Goal: Transaction & Acquisition: Purchase product/service

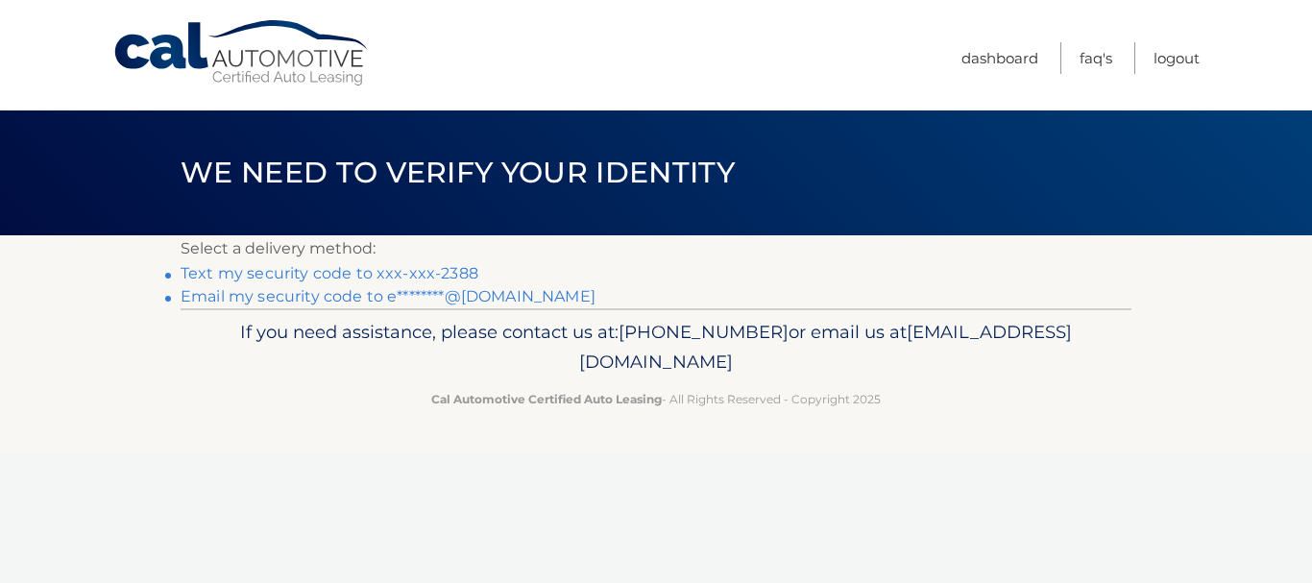
click at [409, 272] on link "Text my security code to xxx-xxx-2388" at bounding box center [330, 273] width 298 height 18
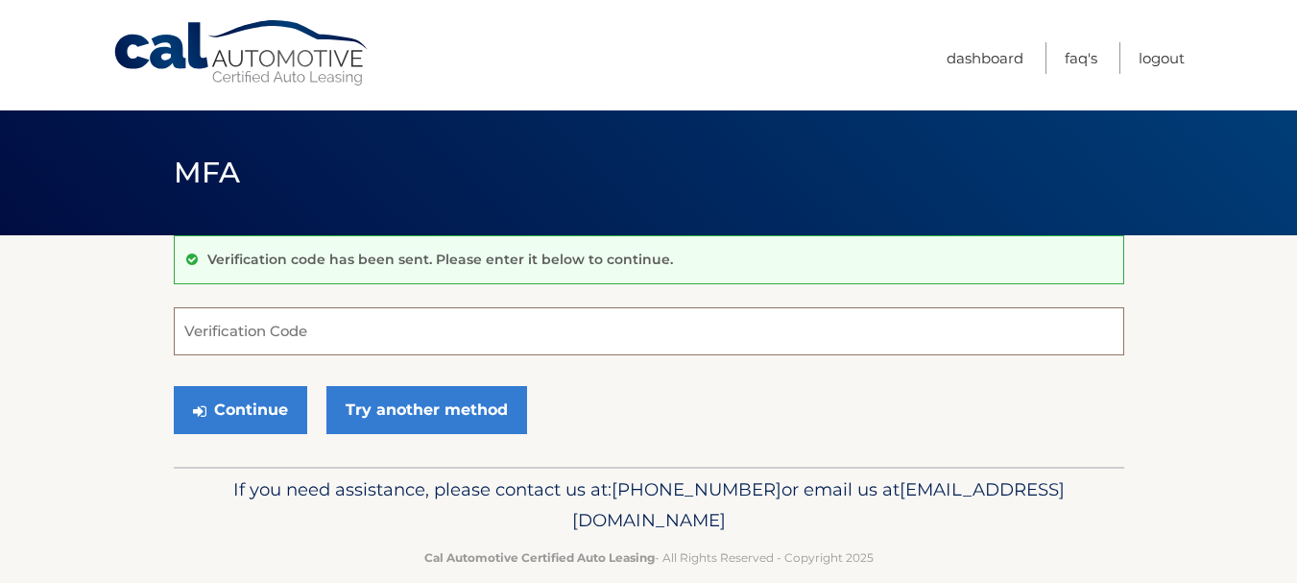
click at [393, 333] on input "Verification Code" at bounding box center [649, 331] width 951 height 48
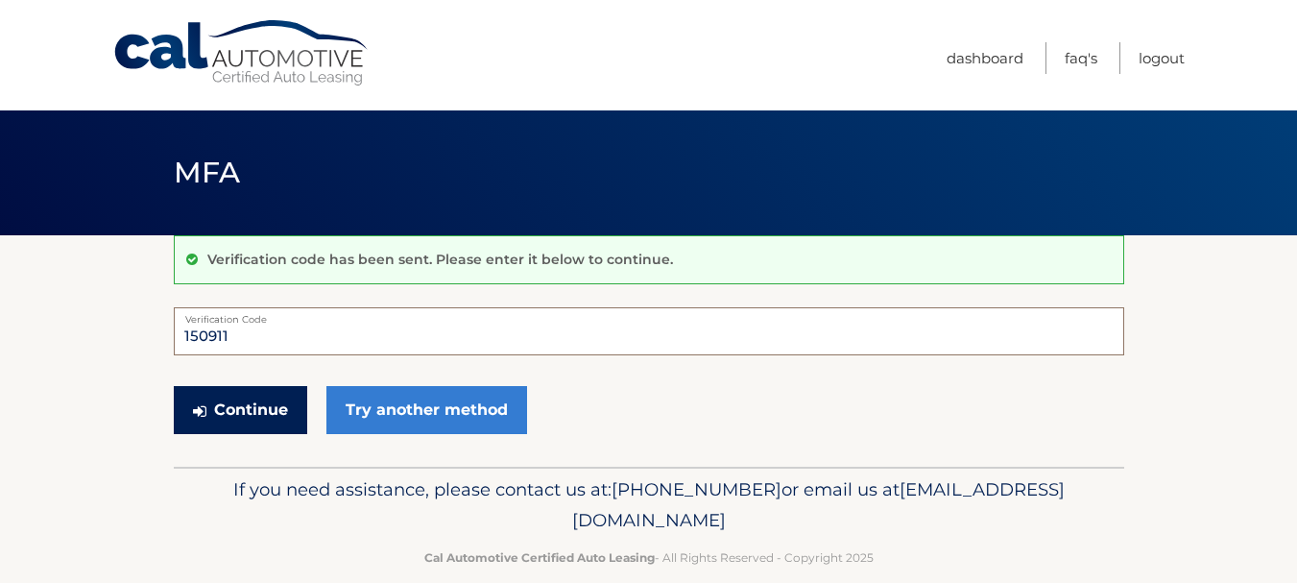
type input "150911"
click at [252, 395] on button "Continue" at bounding box center [240, 410] width 133 height 48
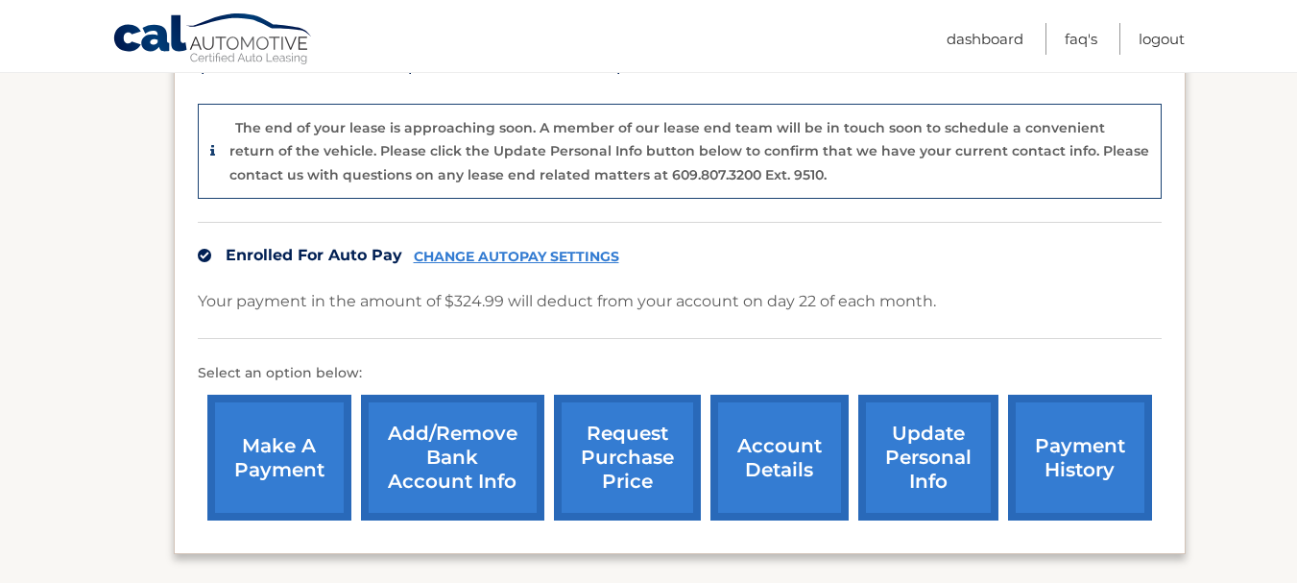
scroll to position [480, 0]
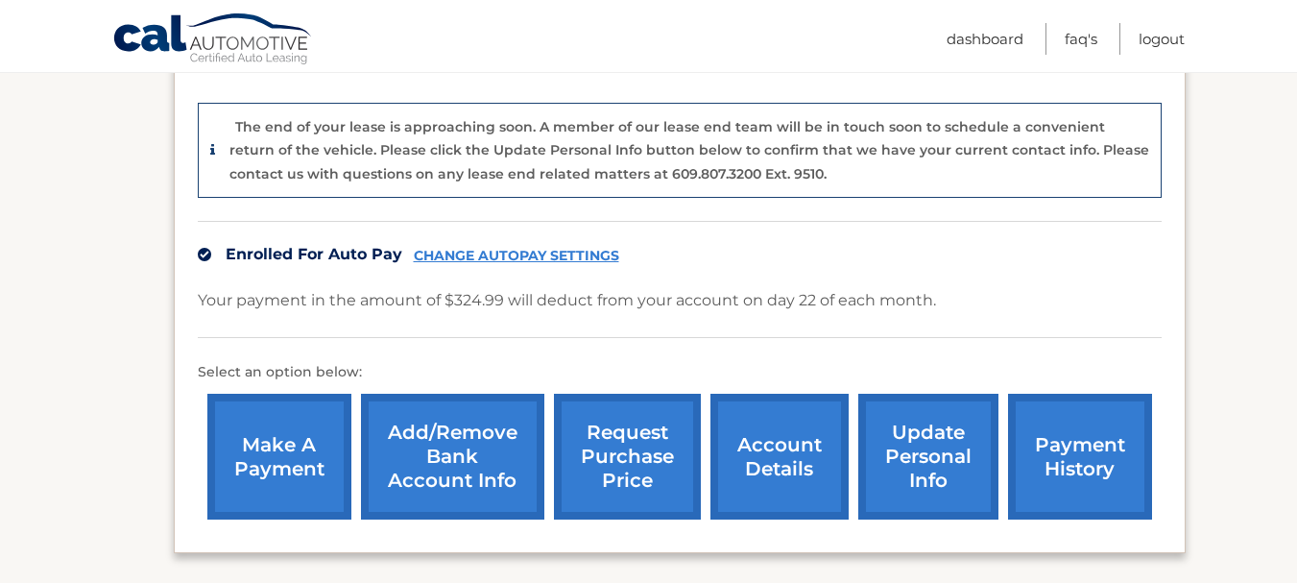
click at [642, 460] on link "request purchase price" at bounding box center [627, 457] width 147 height 126
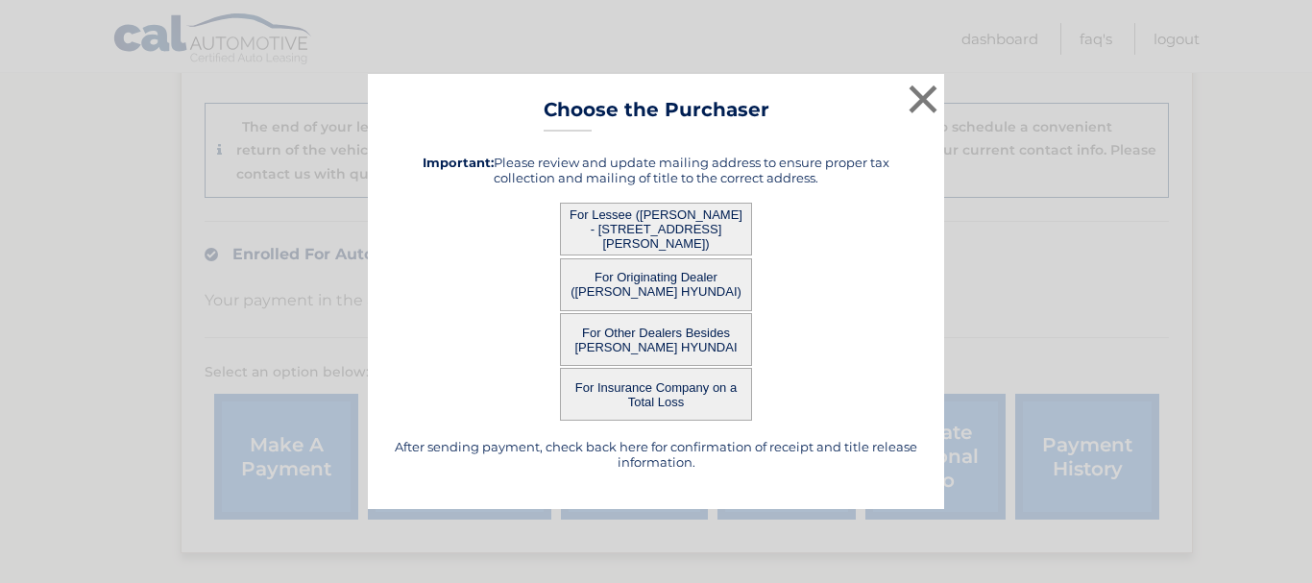
click at [688, 220] on button "For Lessee (EMILY BEHM - 209 BARNHILL RD, , PERKASIE, PA 18944)" at bounding box center [656, 229] width 192 height 53
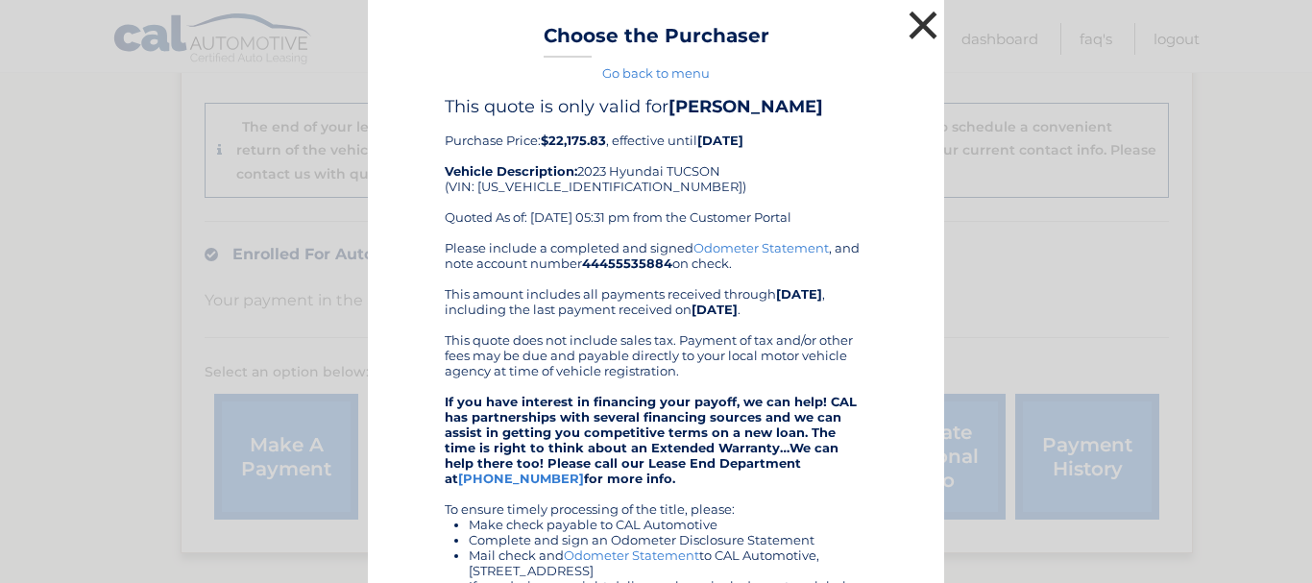
click at [904, 29] on button "×" at bounding box center [923, 25] width 38 height 38
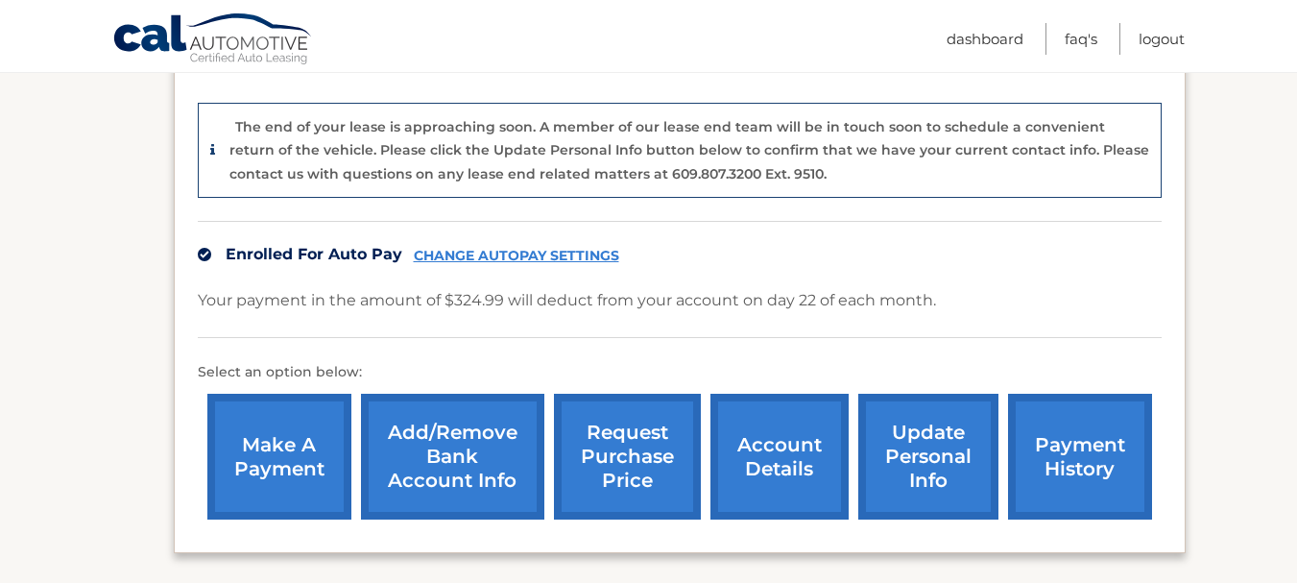
click at [675, 398] on link "request purchase price" at bounding box center [627, 457] width 147 height 126
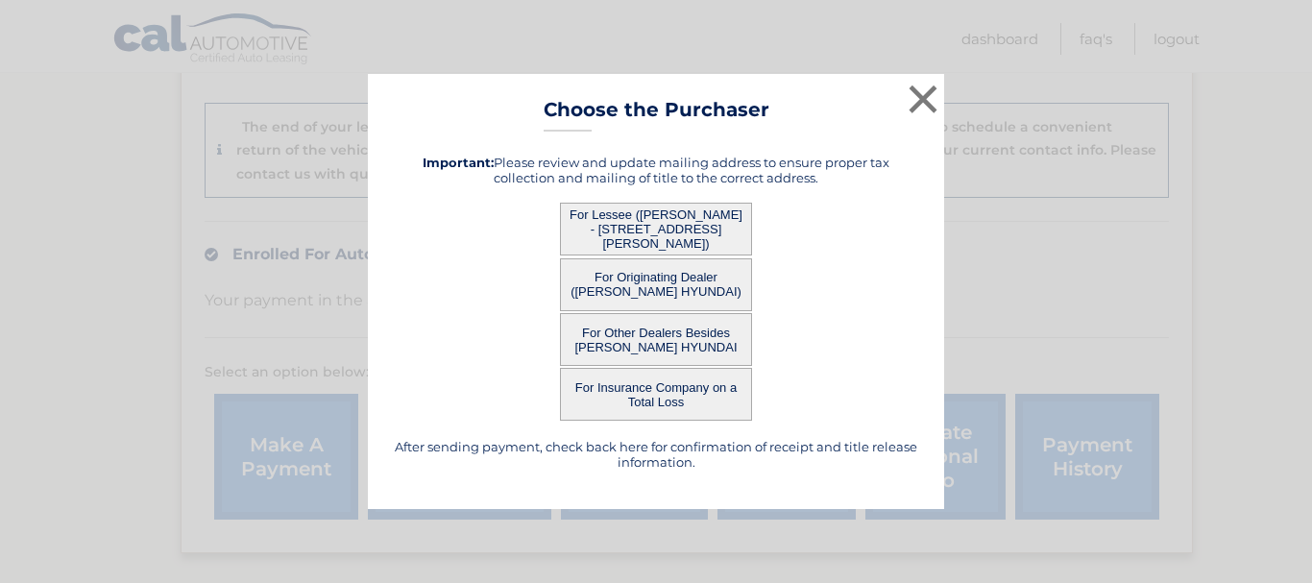
click at [722, 291] on button "For Originating Dealer (FRED BEANS HYUNDAI)" at bounding box center [656, 284] width 192 height 53
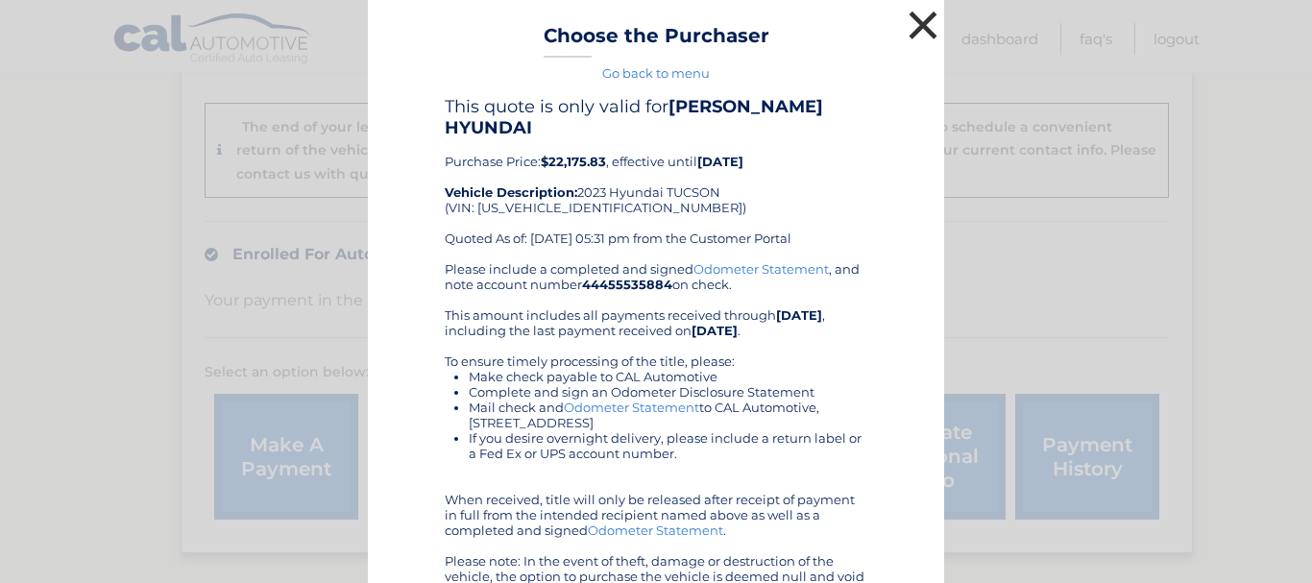
click at [907, 26] on button "×" at bounding box center [923, 25] width 38 height 38
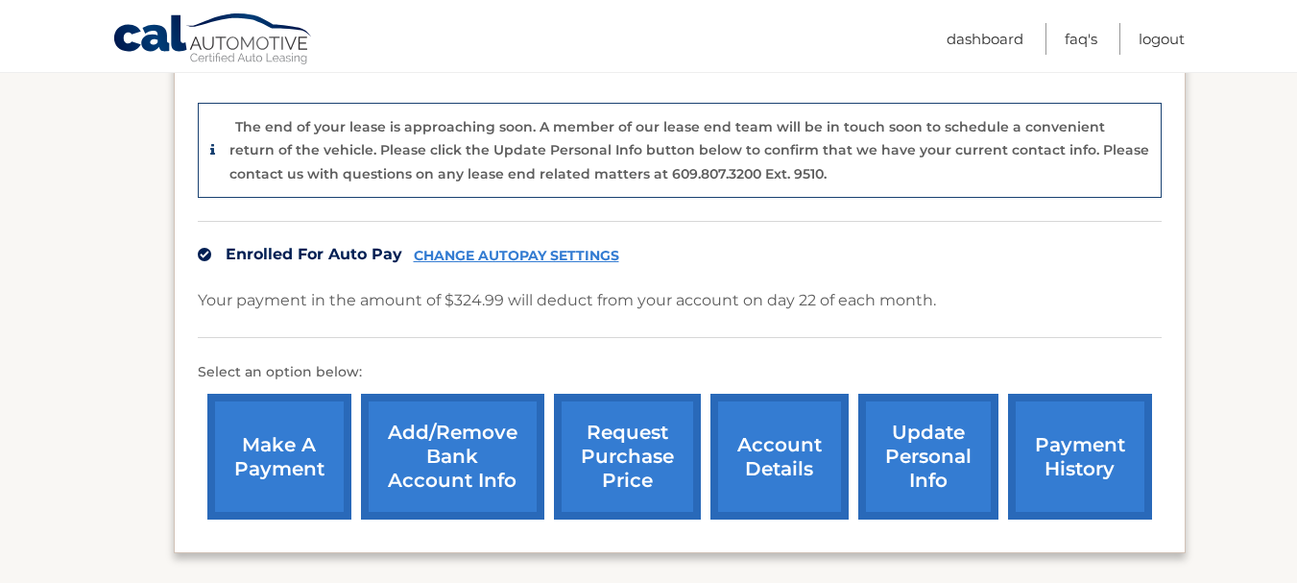
click at [657, 394] on link "request purchase price" at bounding box center [627, 457] width 147 height 126
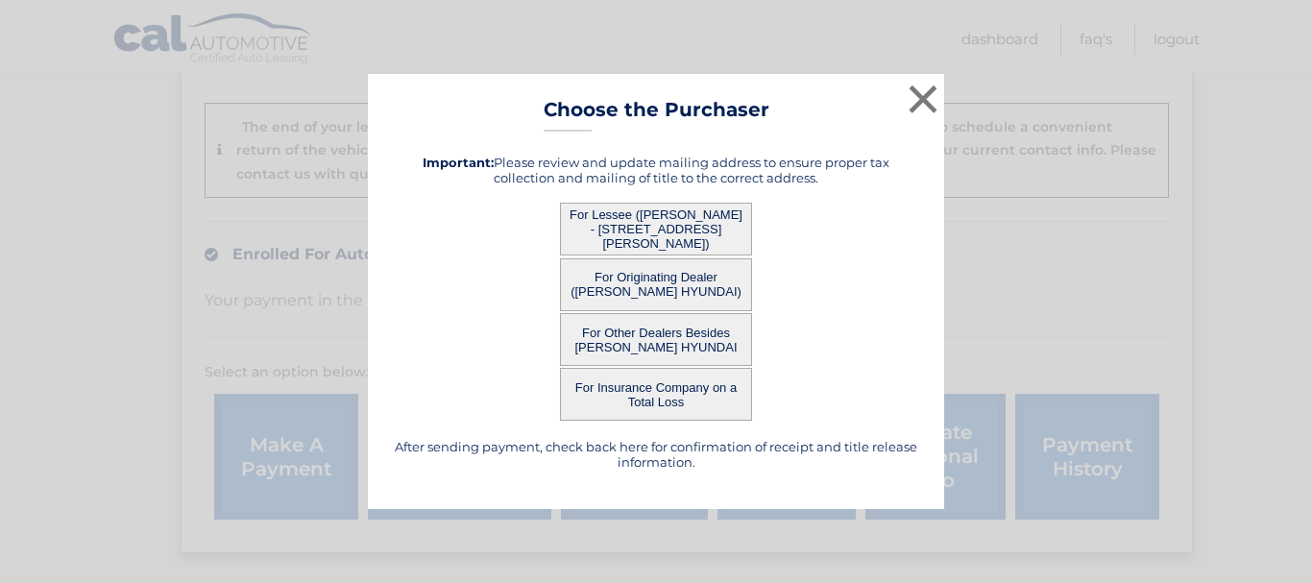
click at [663, 352] on button "For Other Dealers Besides FRED BEANS HYUNDAI" at bounding box center [656, 339] width 192 height 53
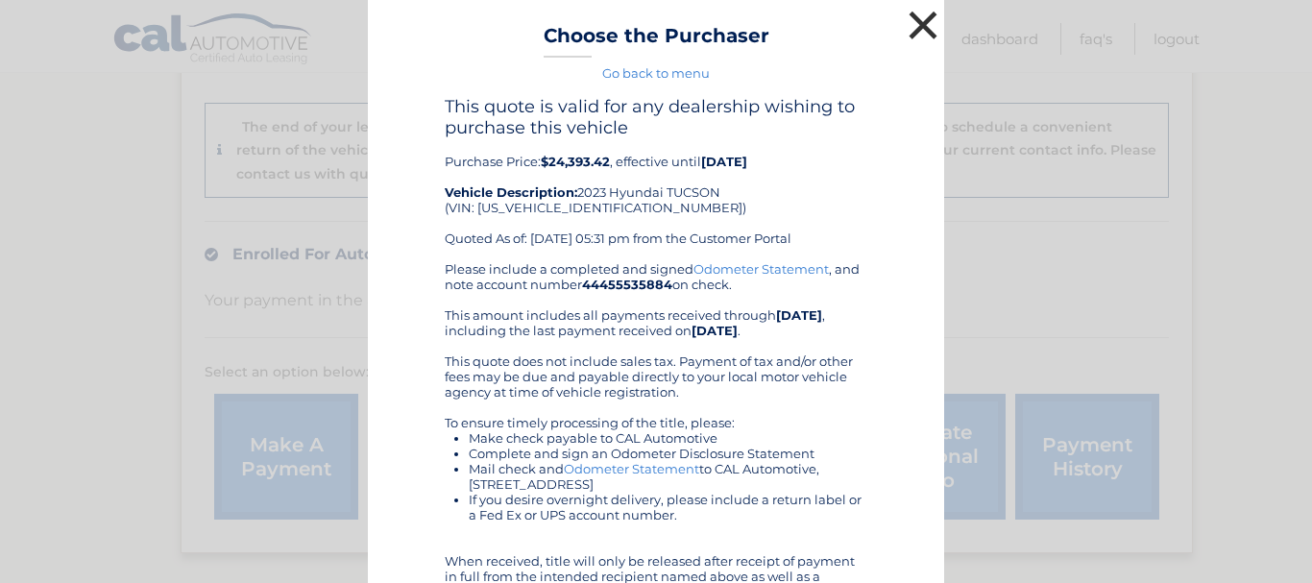
click at [922, 31] on button "×" at bounding box center [923, 25] width 38 height 38
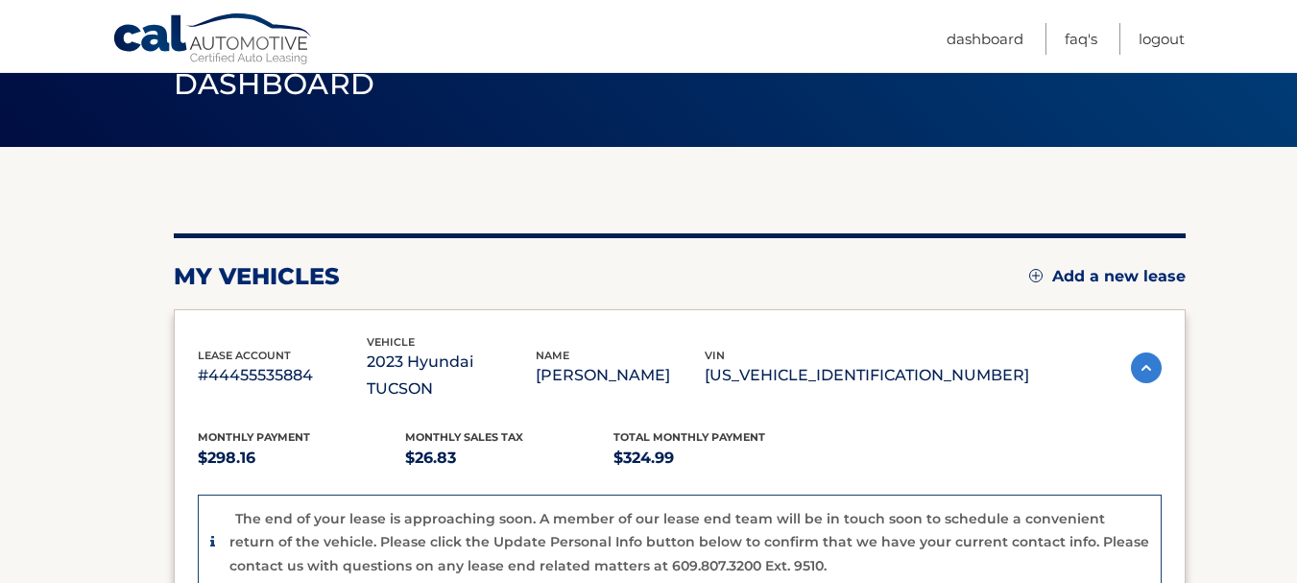
scroll to position [0, 0]
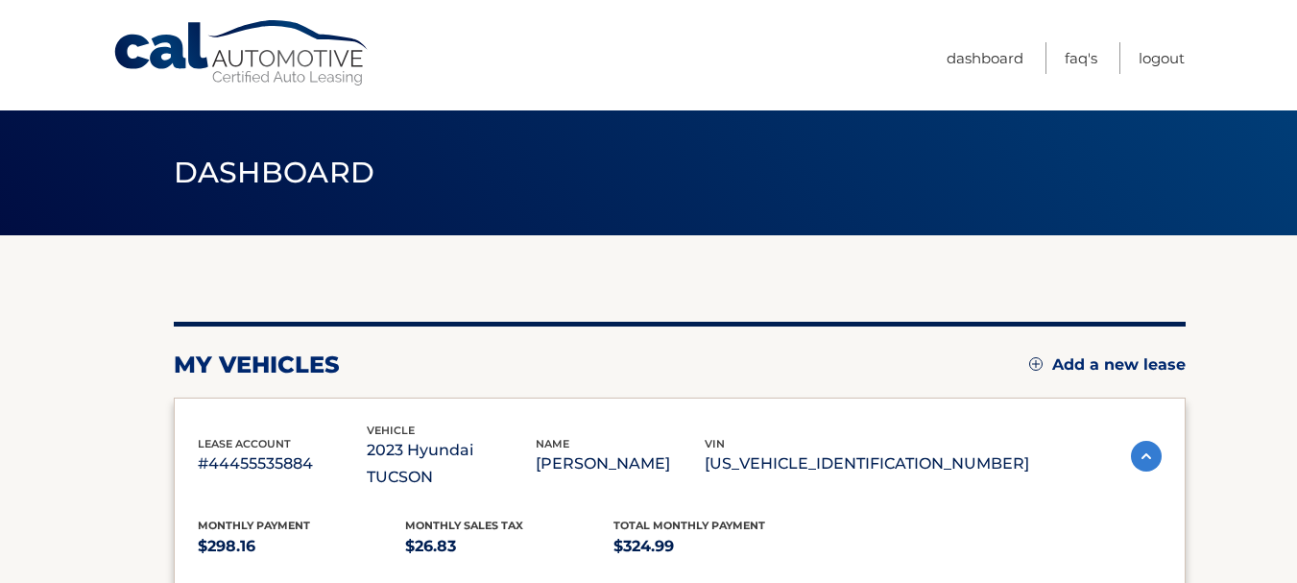
drag, startPoint x: 985, startPoint y: 443, endPoint x: 814, endPoint y: 445, distance: 170.9
click at [814, 445] on div "lease account #44455535884 vehicle 2023 Hyundai TUCSON name EMILY BEHM vin 5NMJ…" at bounding box center [614, 457] width 832 height 70
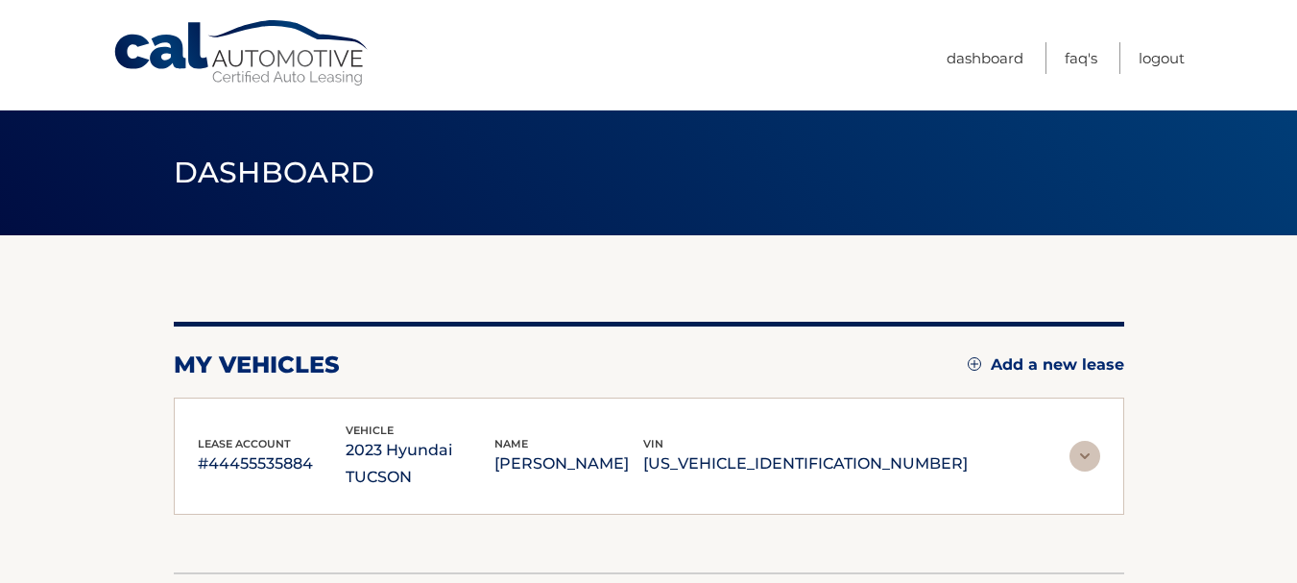
click at [849, 450] on p "5NMJBCAE8PH180817" at bounding box center [805, 463] width 325 height 27
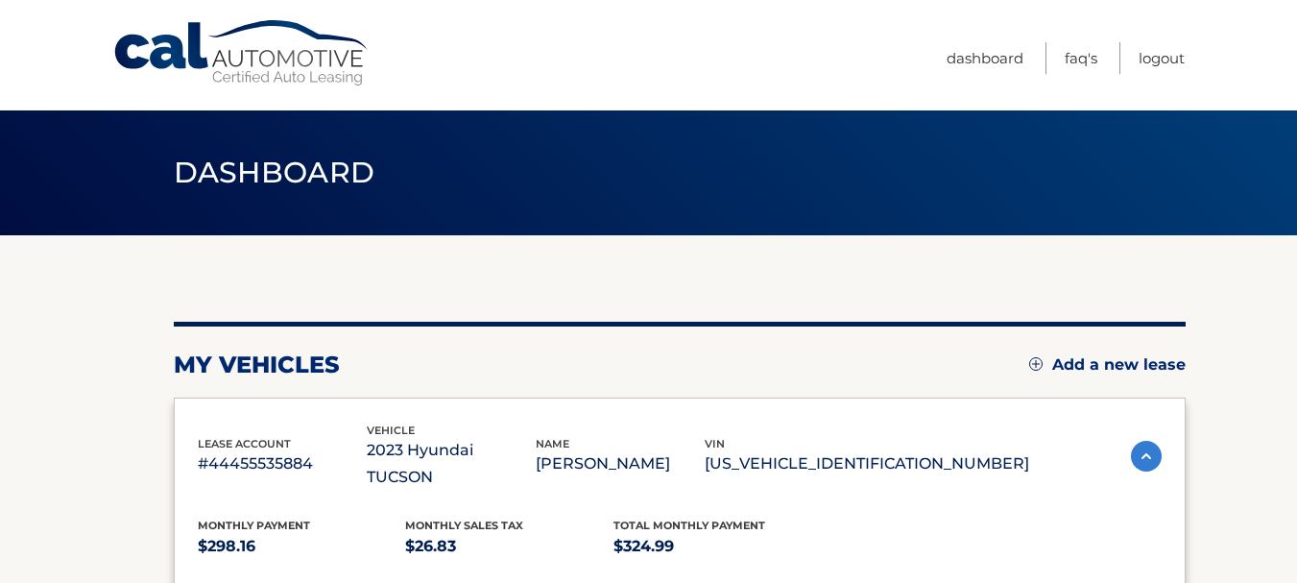
drag, startPoint x: 998, startPoint y: 450, endPoint x: 821, endPoint y: 450, distance: 176.7
click at [821, 450] on p "5NMJBCAE8PH180817" at bounding box center [867, 463] width 325 height 27
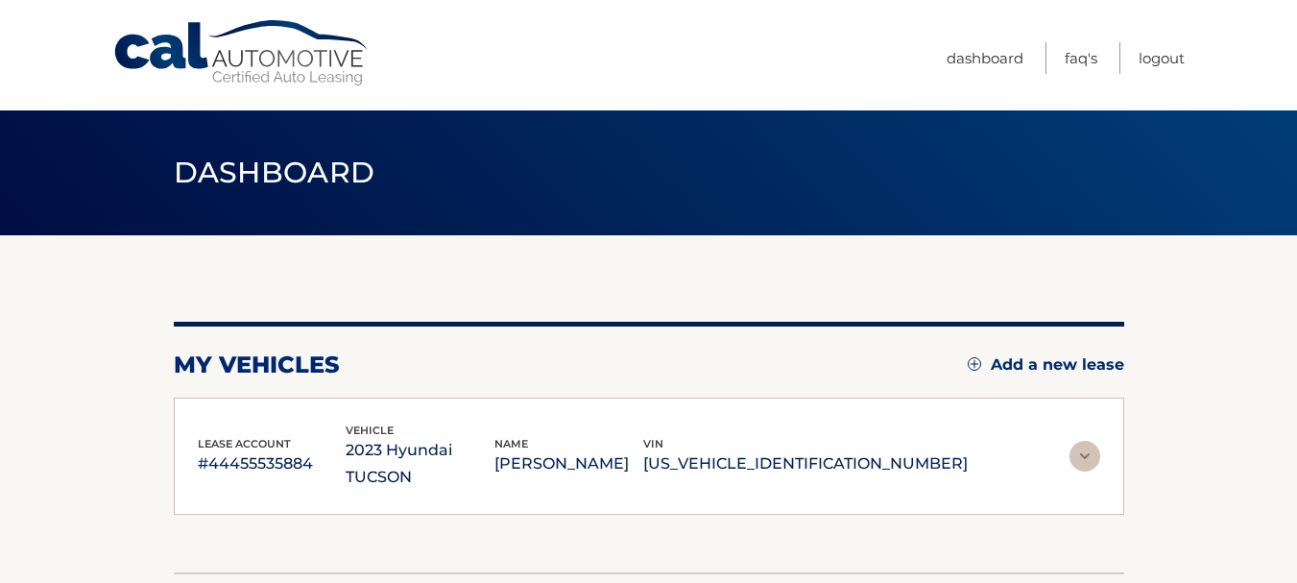
copy p "5NMJBCAE8PH180817"
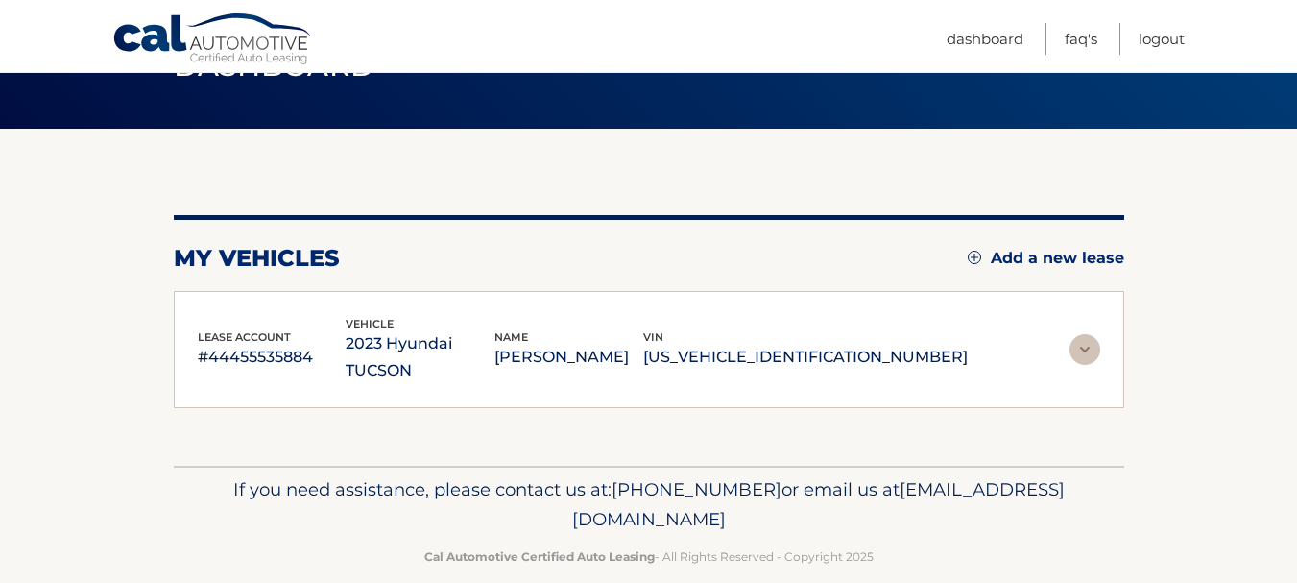
scroll to position [109, 0]
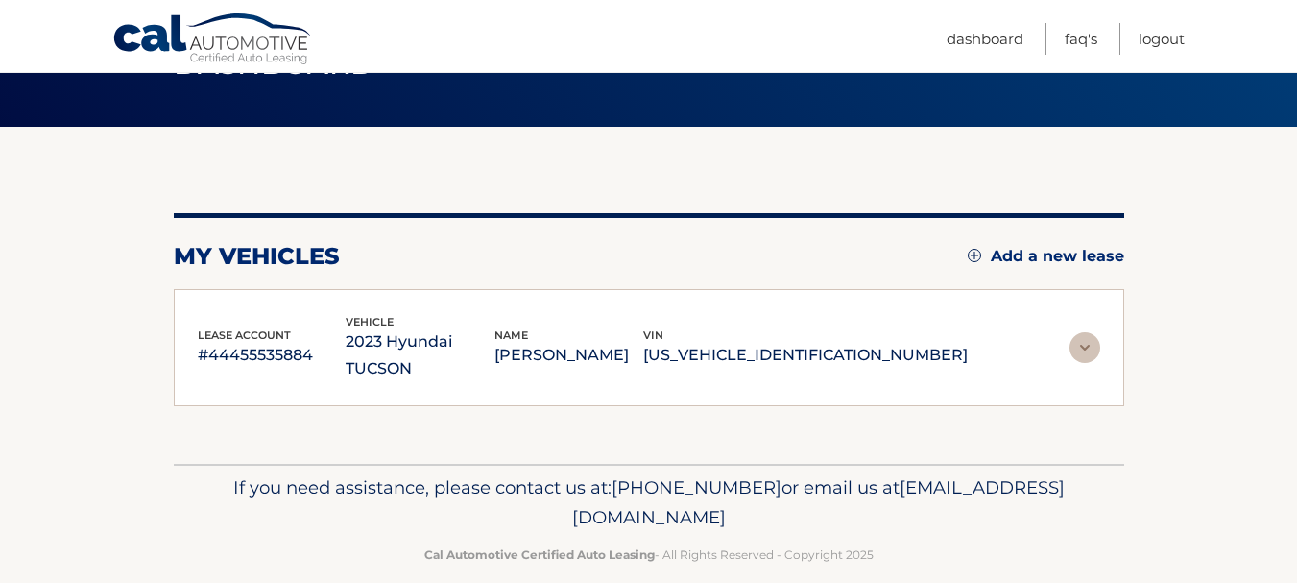
click at [1083, 335] on img at bounding box center [1085, 347] width 31 height 31
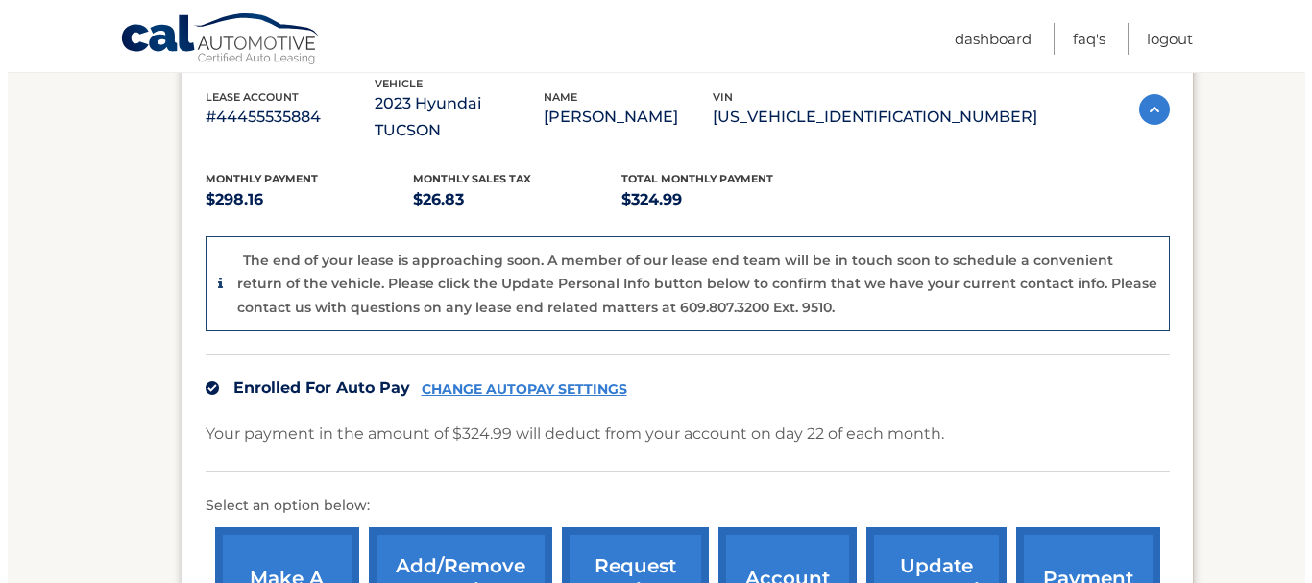
scroll to position [493, 0]
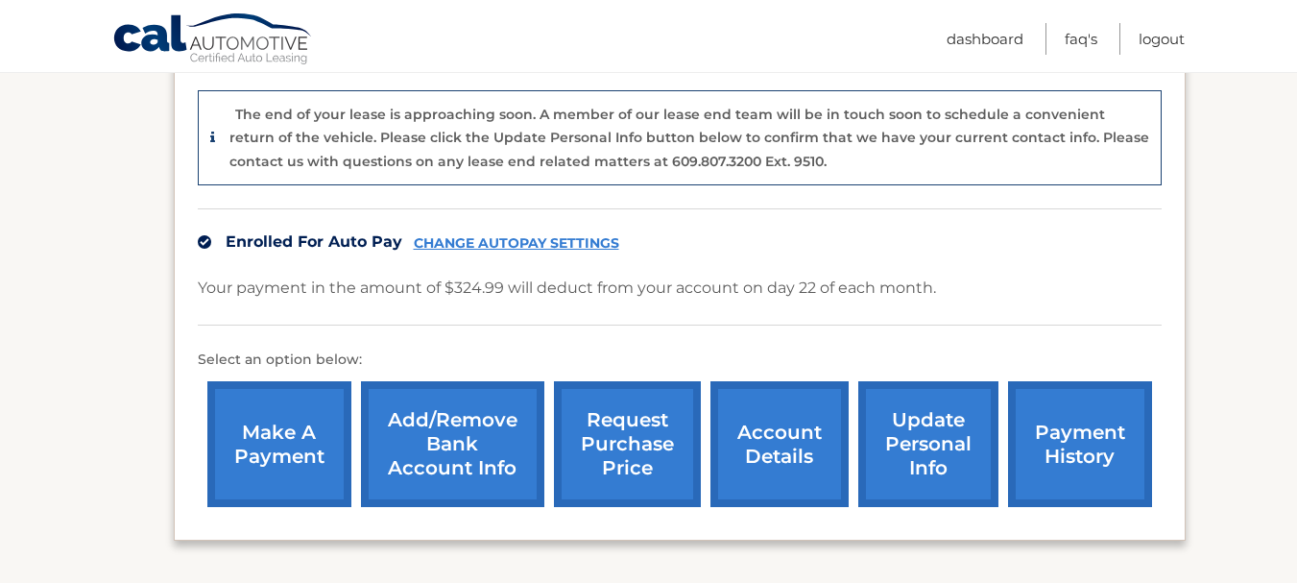
click at [687, 415] on link "request purchase price" at bounding box center [627, 444] width 147 height 126
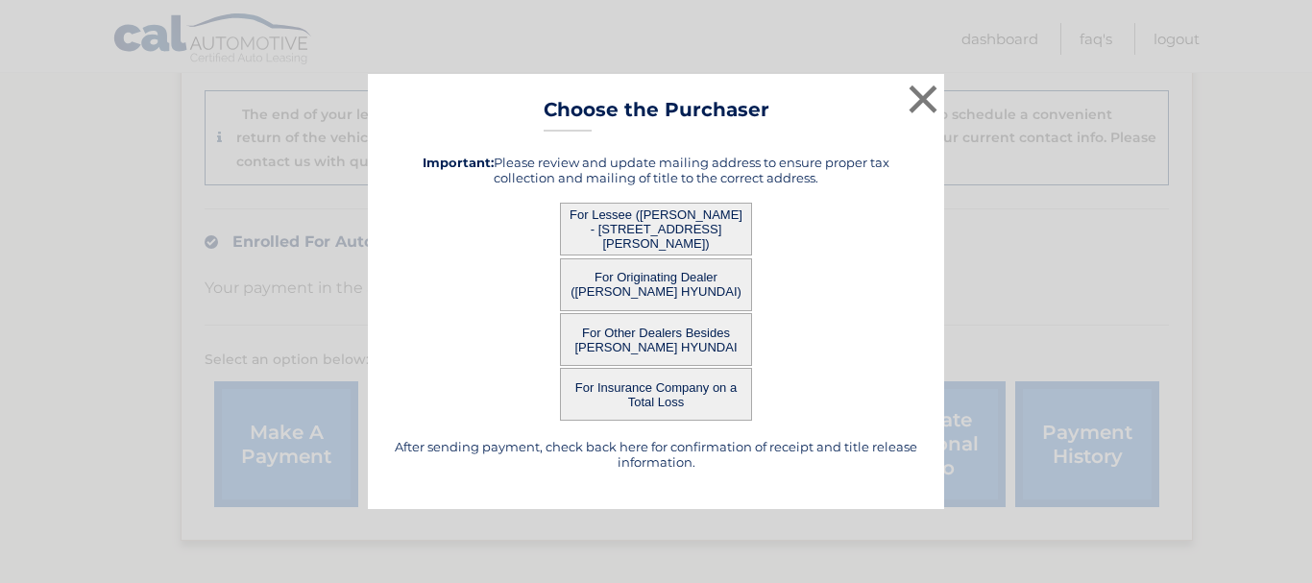
click at [712, 242] on button "For Lessee (EMILY BEHM - 209 BARNHILL RD, , PERKASIE, PA 18944)" at bounding box center [656, 229] width 192 height 53
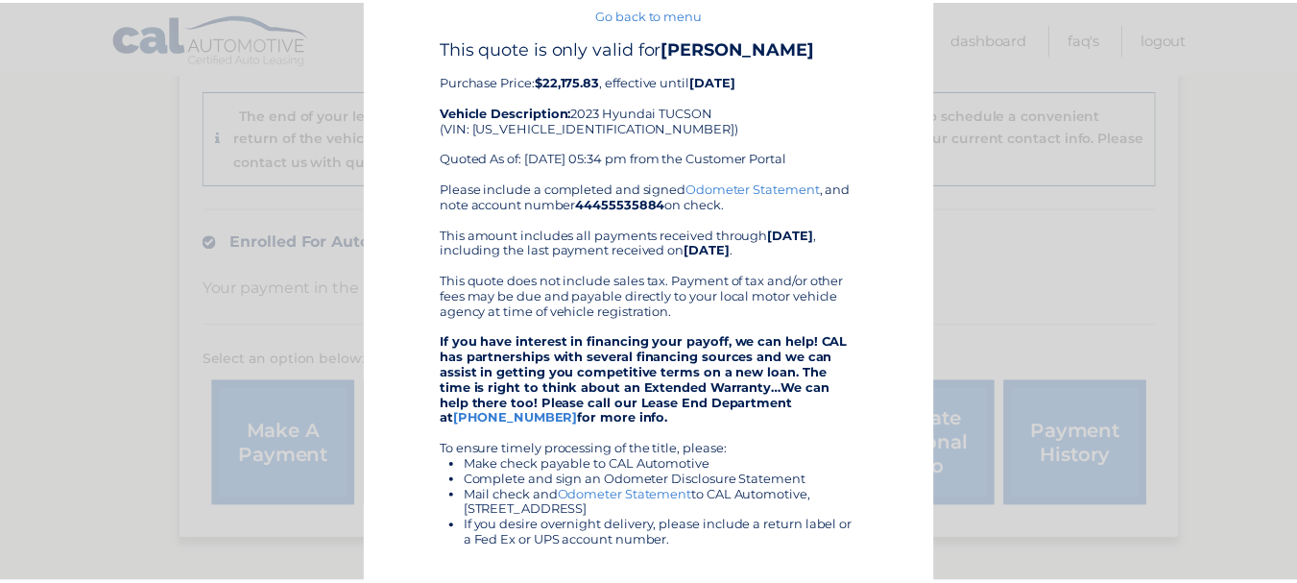
scroll to position [0, 0]
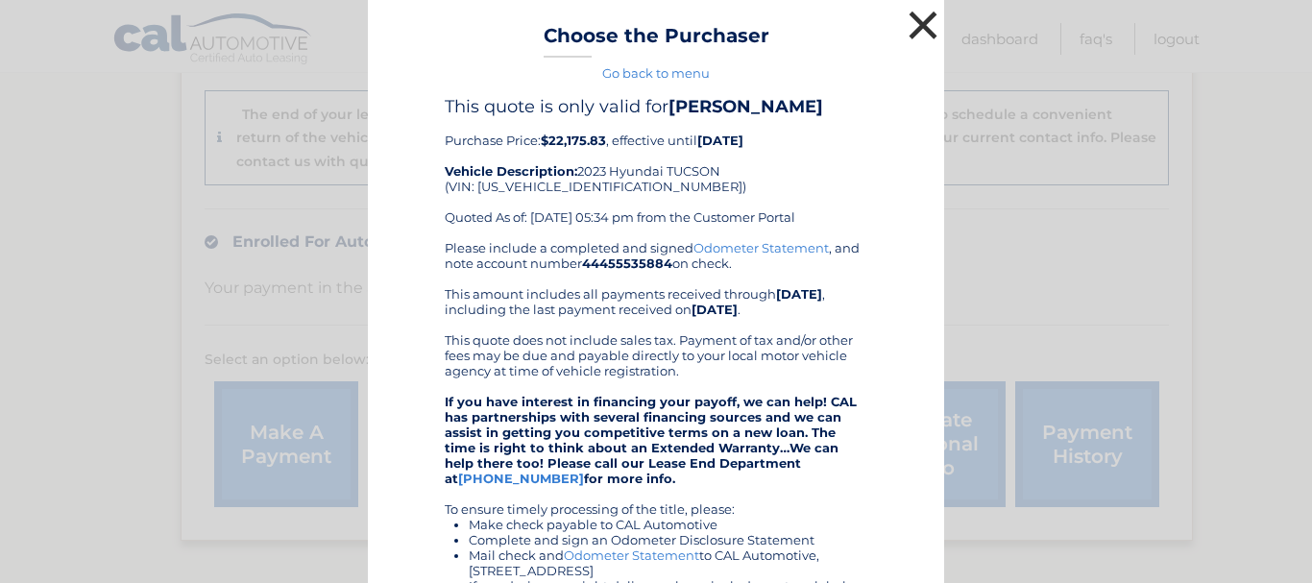
click at [911, 28] on button "×" at bounding box center [923, 25] width 38 height 38
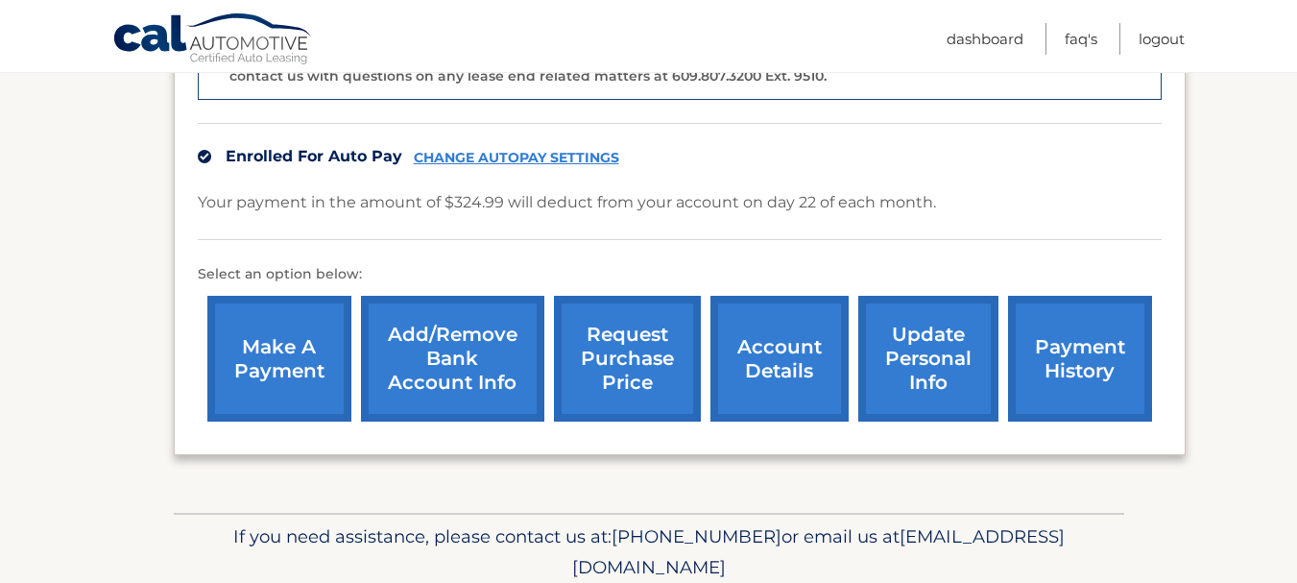
scroll to position [589, 0]
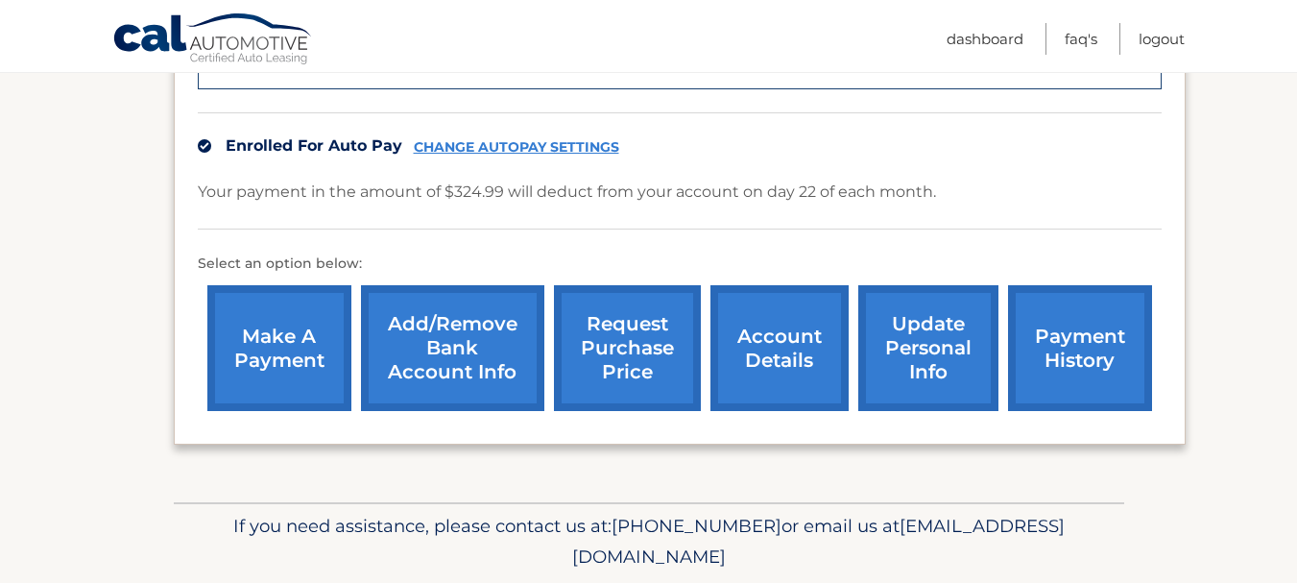
click at [599, 305] on link "request purchase price" at bounding box center [627, 348] width 147 height 126
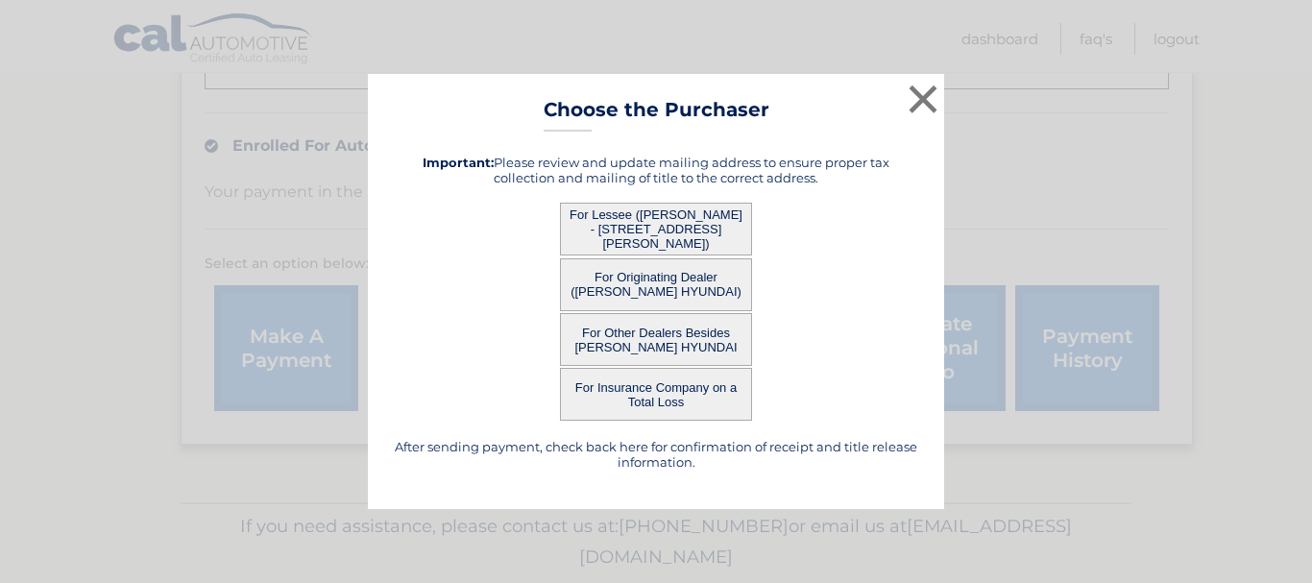
click at [607, 321] on button "For Other Dealers Besides FRED BEANS HYUNDAI" at bounding box center [656, 339] width 192 height 53
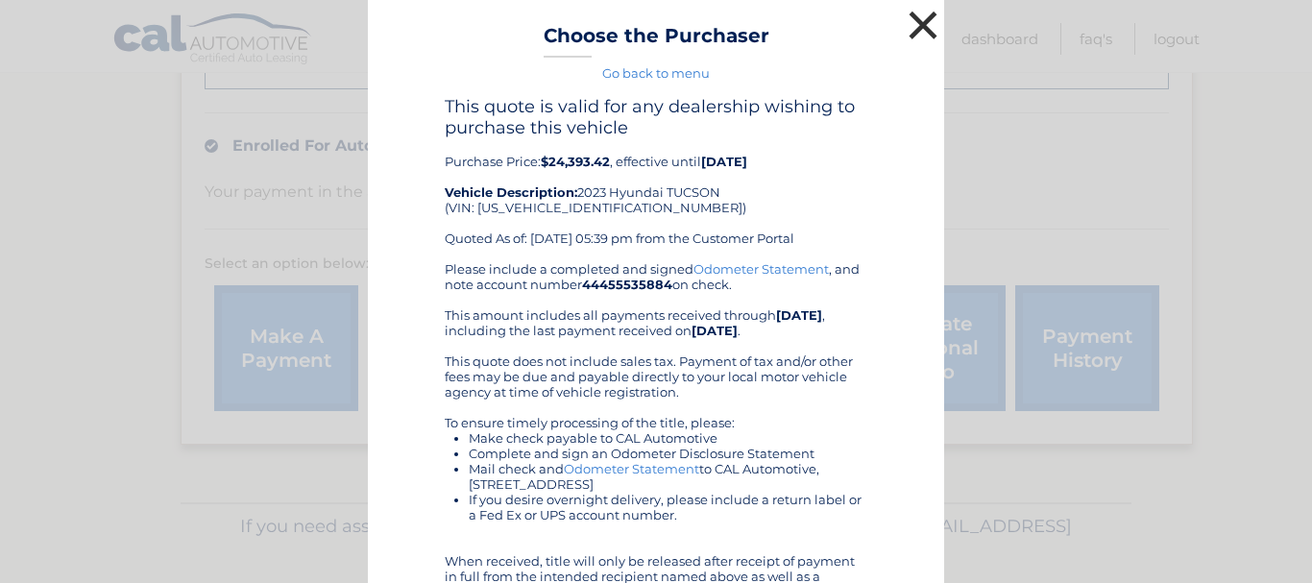
click at [908, 16] on button "×" at bounding box center [923, 25] width 38 height 38
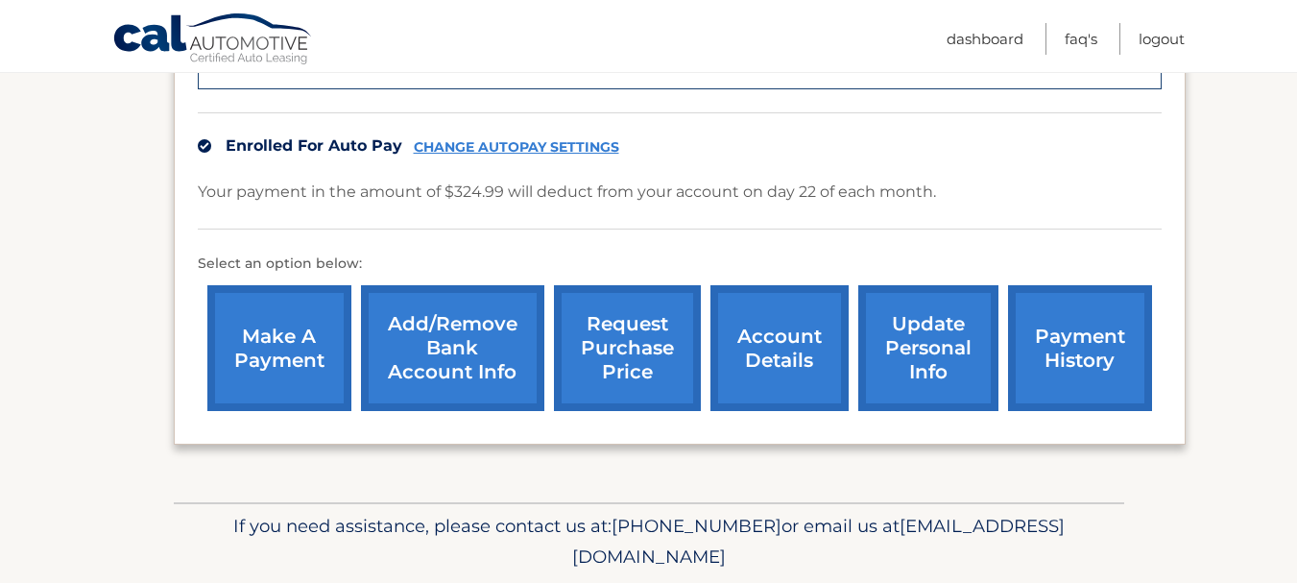
click at [669, 324] on link "request purchase price" at bounding box center [627, 348] width 147 height 126
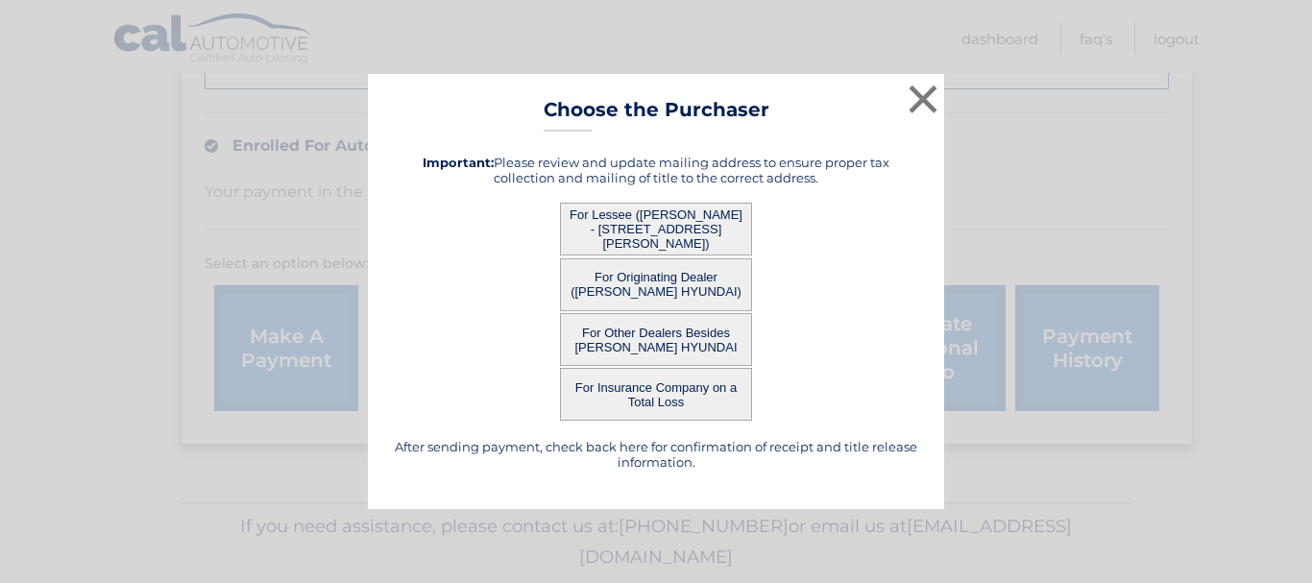
click at [659, 234] on button "For Lessee (EMILY BEHM - 209 BARNHILL RD, , PERKASIE, PA 18944)" at bounding box center [656, 229] width 192 height 53
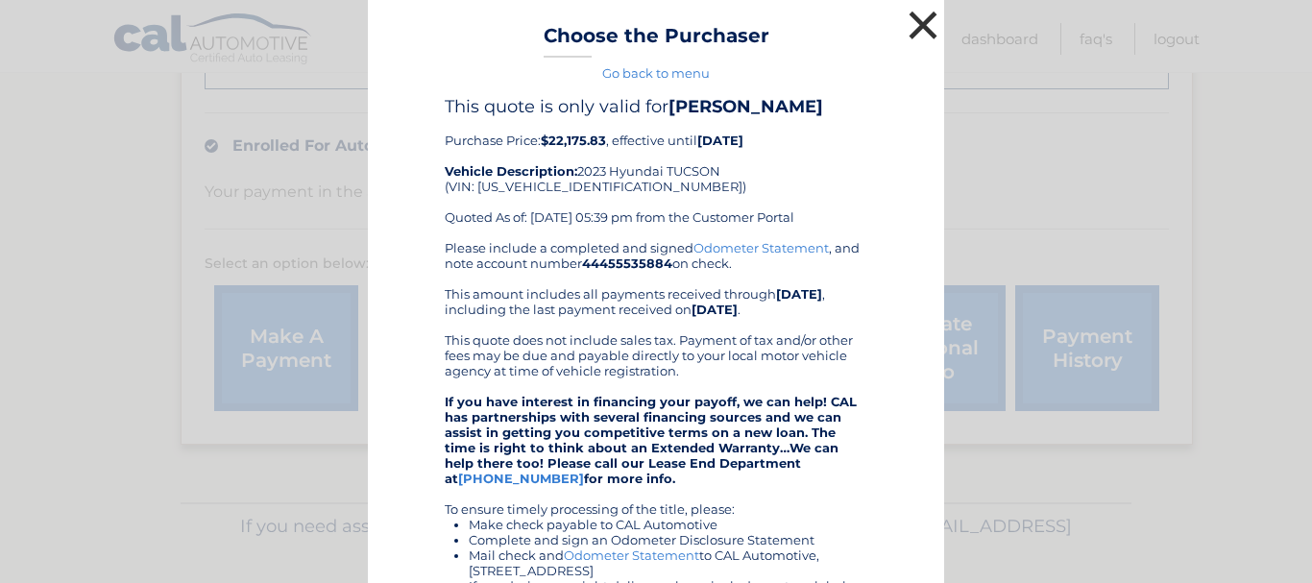
click at [922, 29] on button "×" at bounding box center [923, 25] width 38 height 38
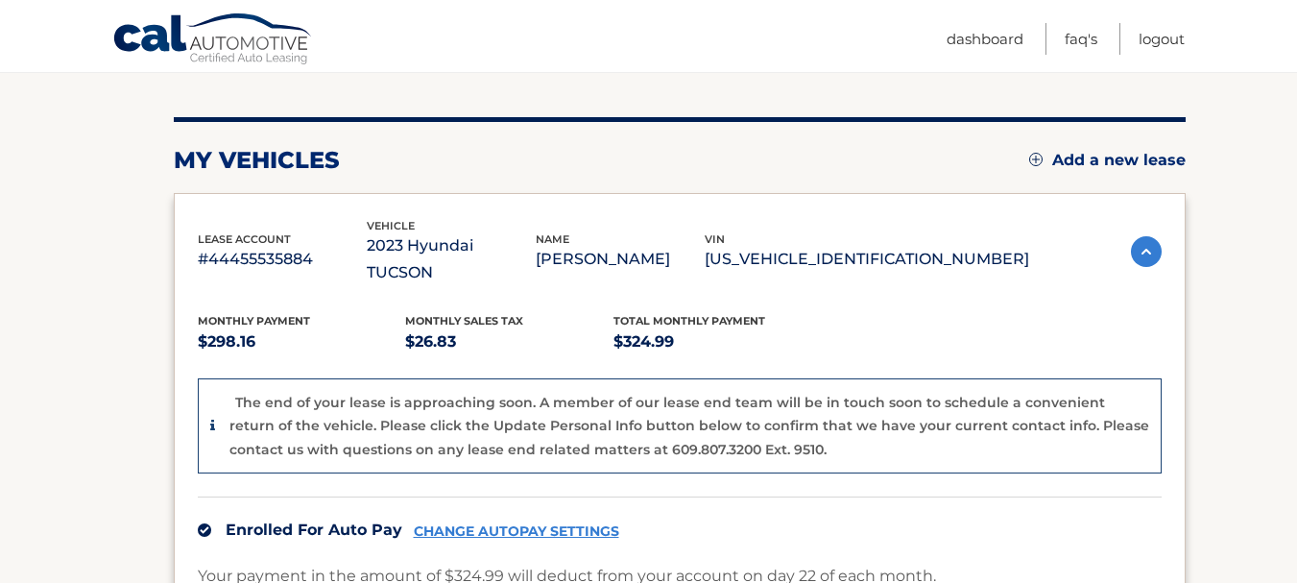
scroll to position [0, 0]
